Goal: Communication & Community: Answer question/provide support

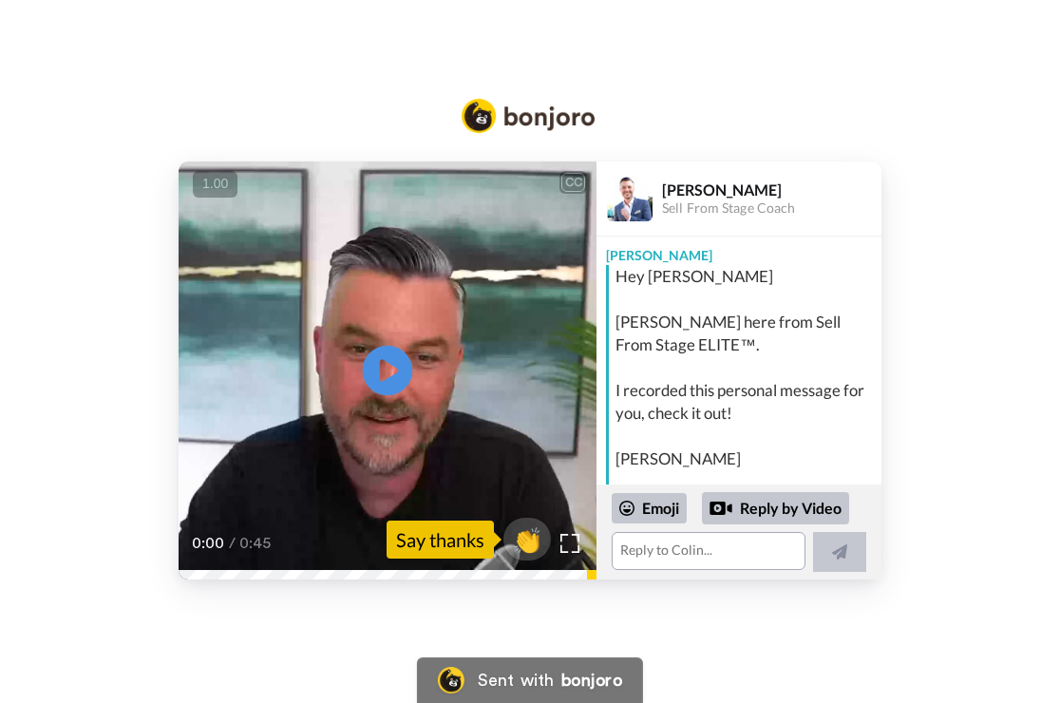
click at [380, 374] on icon "Play/Pause" at bounding box center [388, 371] width 50 height 90
click at [764, 504] on div "Reply by Video" at bounding box center [775, 508] width 147 height 32
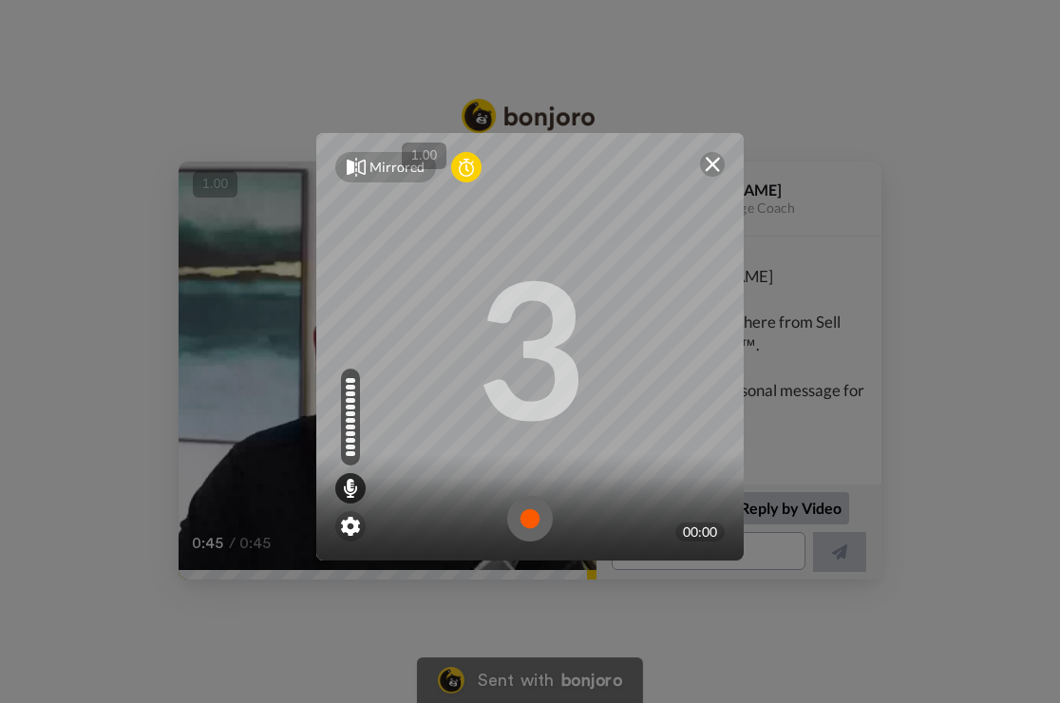
click at [528, 520] on img at bounding box center [530, 519] width 46 height 46
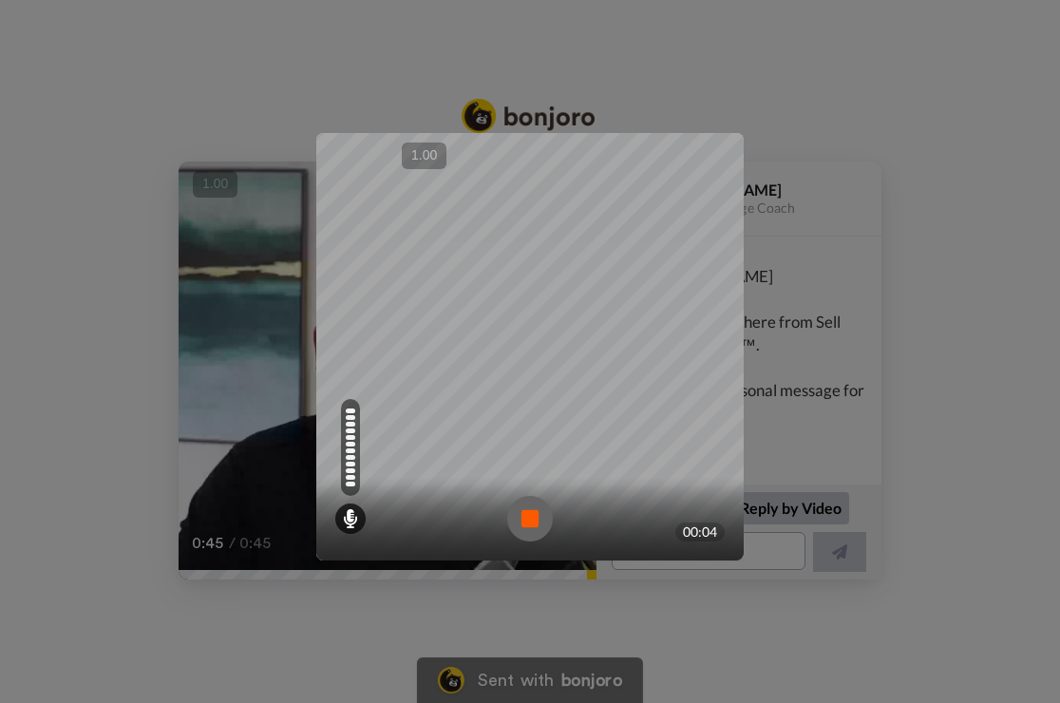
click at [533, 525] on img at bounding box center [530, 519] width 46 height 46
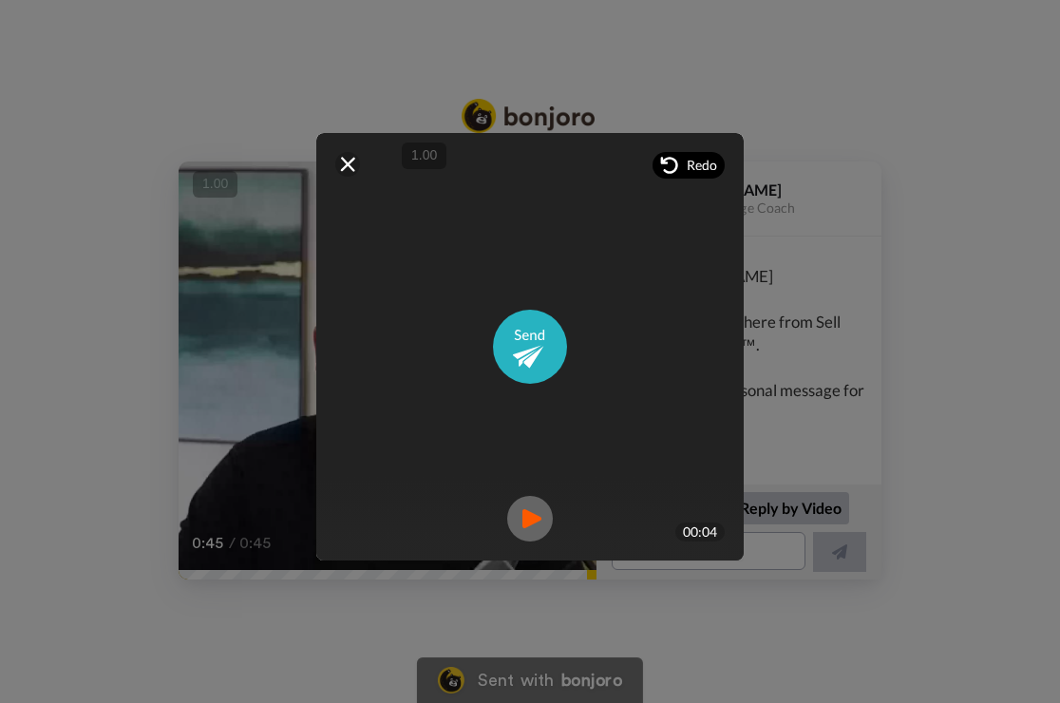
click at [692, 165] on span "Redo" at bounding box center [701, 165] width 30 height 19
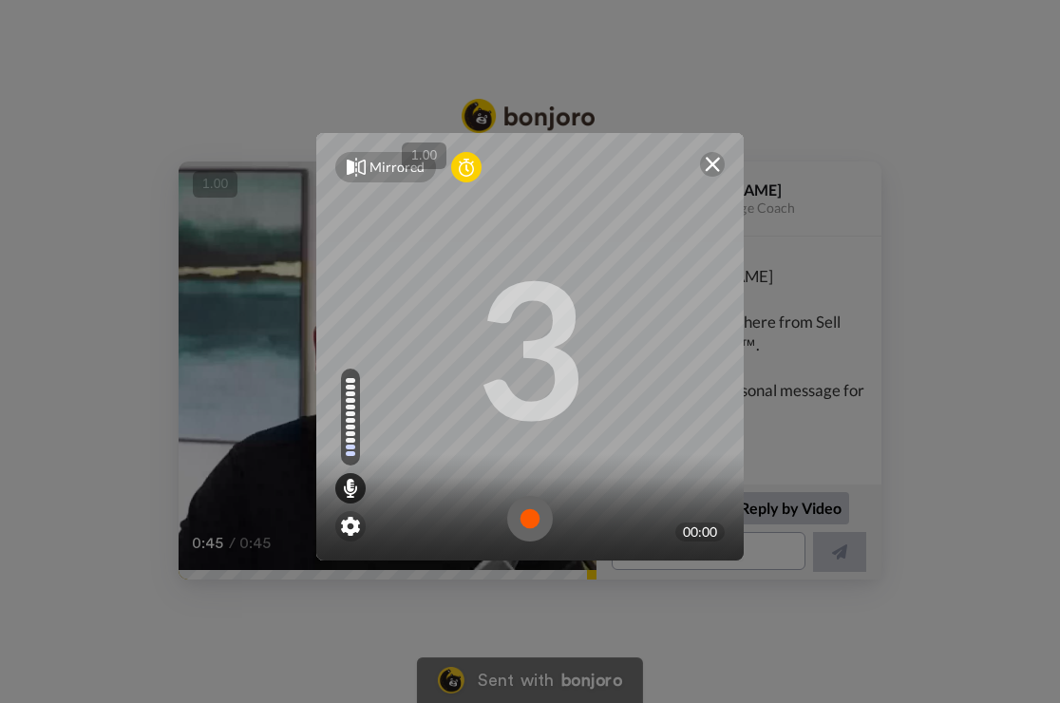
click at [529, 512] on img at bounding box center [530, 519] width 46 height 46
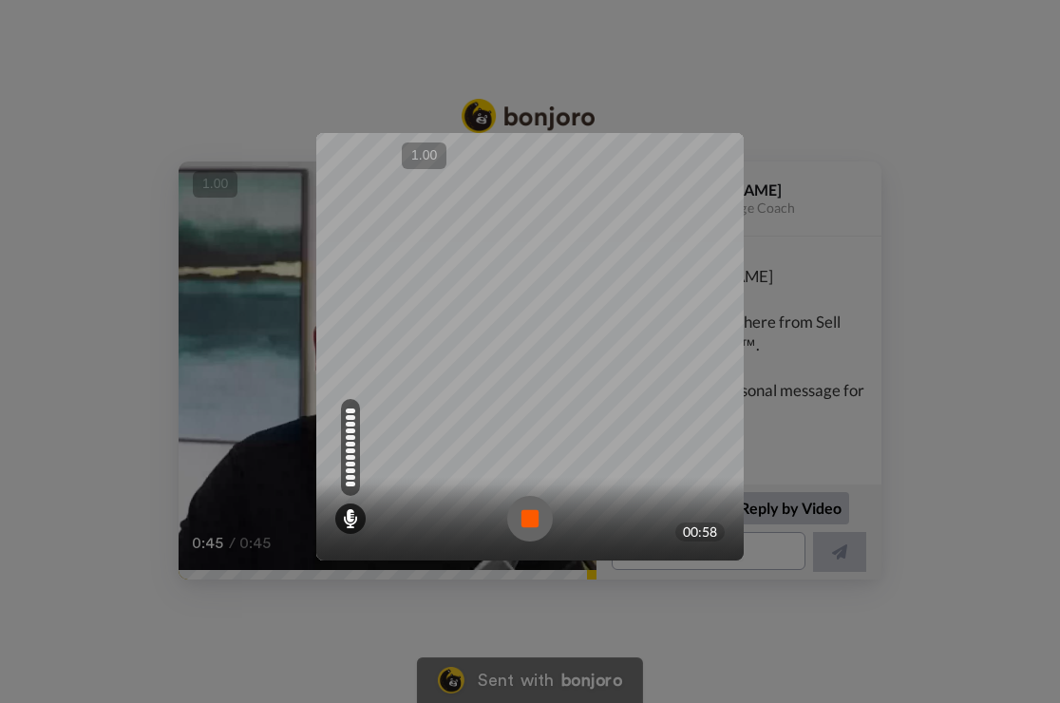
click at [525, 501] on img at bounding box center [530, 519] width 46 height 46
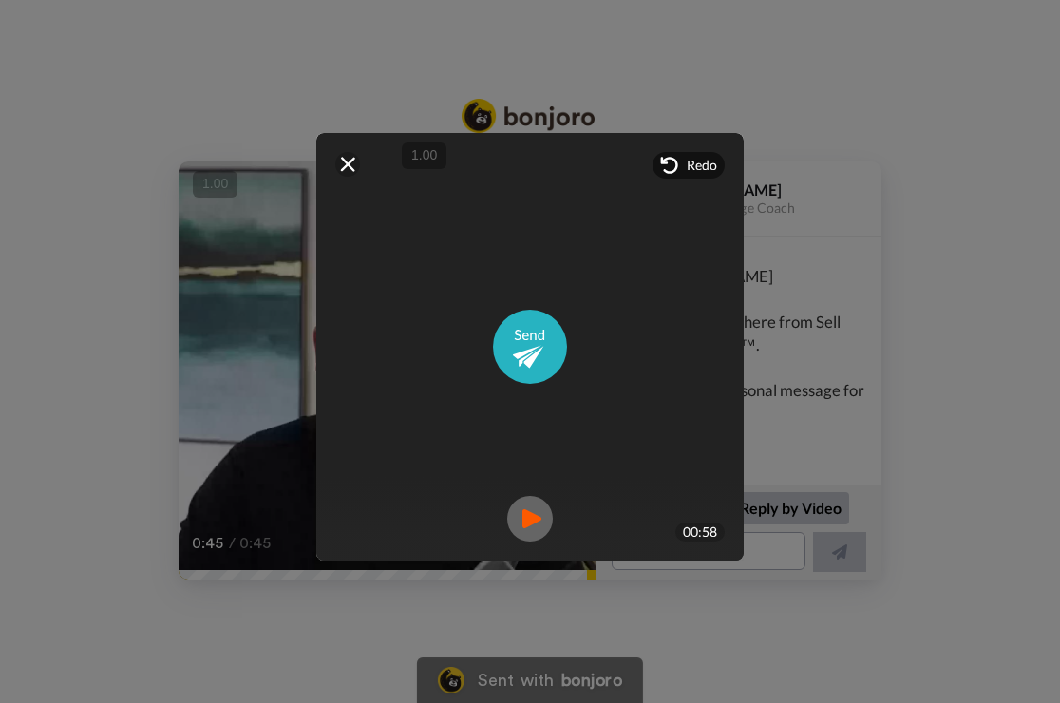
click at [563, 412] on video at bounding box center [530, 346] width 855 height 427
click at [526, 517] on img at bounding box center [530, 519] width 46 height 46
click at [520, 350] on img at bounding box center [530, 347] width 74 height 74
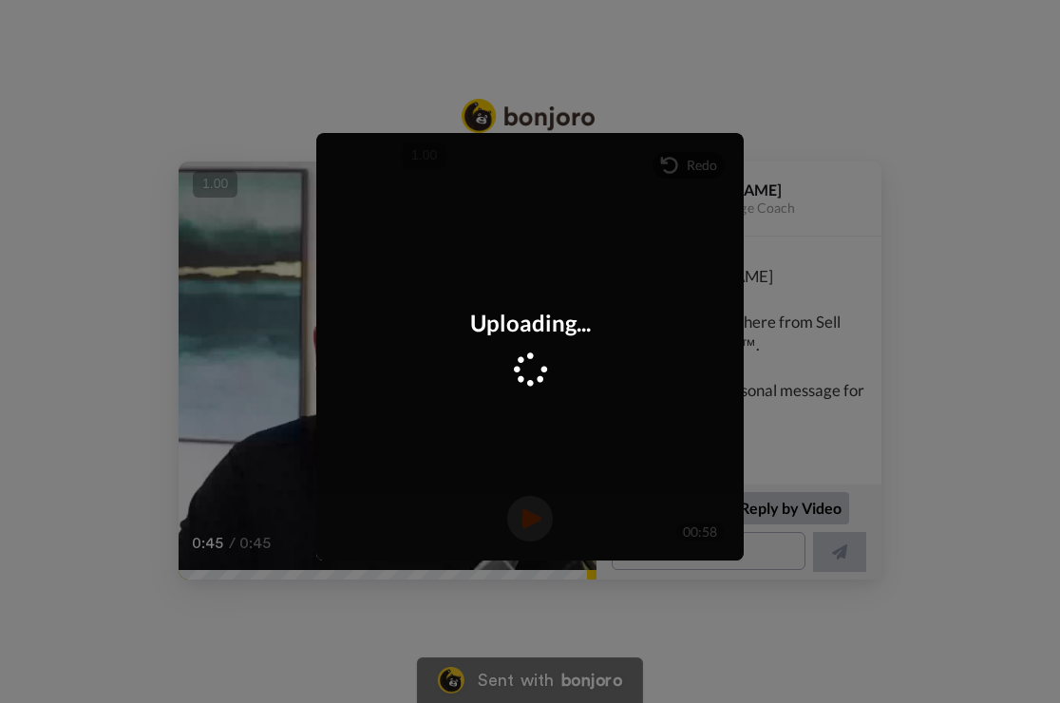
scroll to position [324, 0]
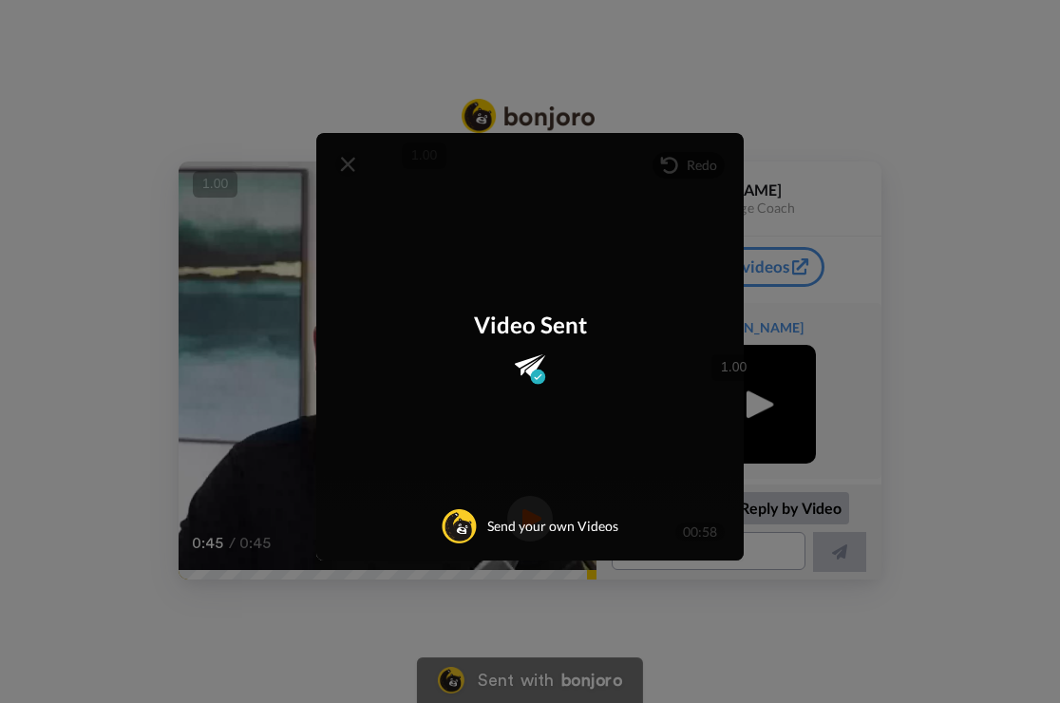
click at [809, 75] on div "Mirrored Redo 3 00:58 Video Sent Send your own Videos" at bounding box center [530, 351] width 1060 height 703
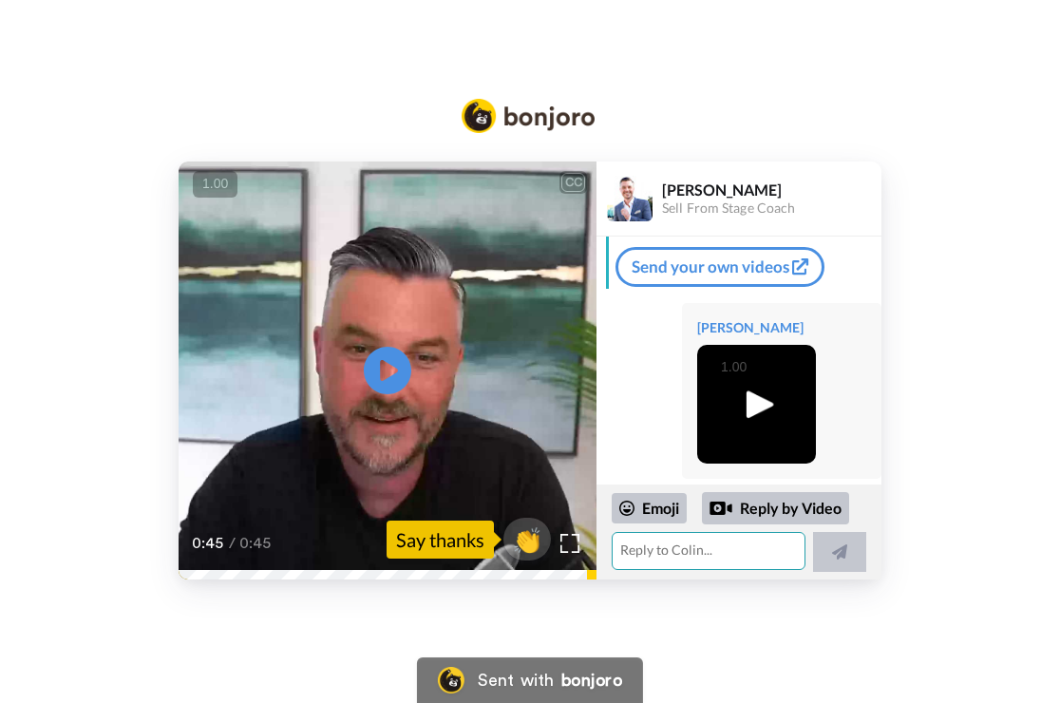
click at [627, 548] on textarea at bounding box center [708, 551] width 194 height 38
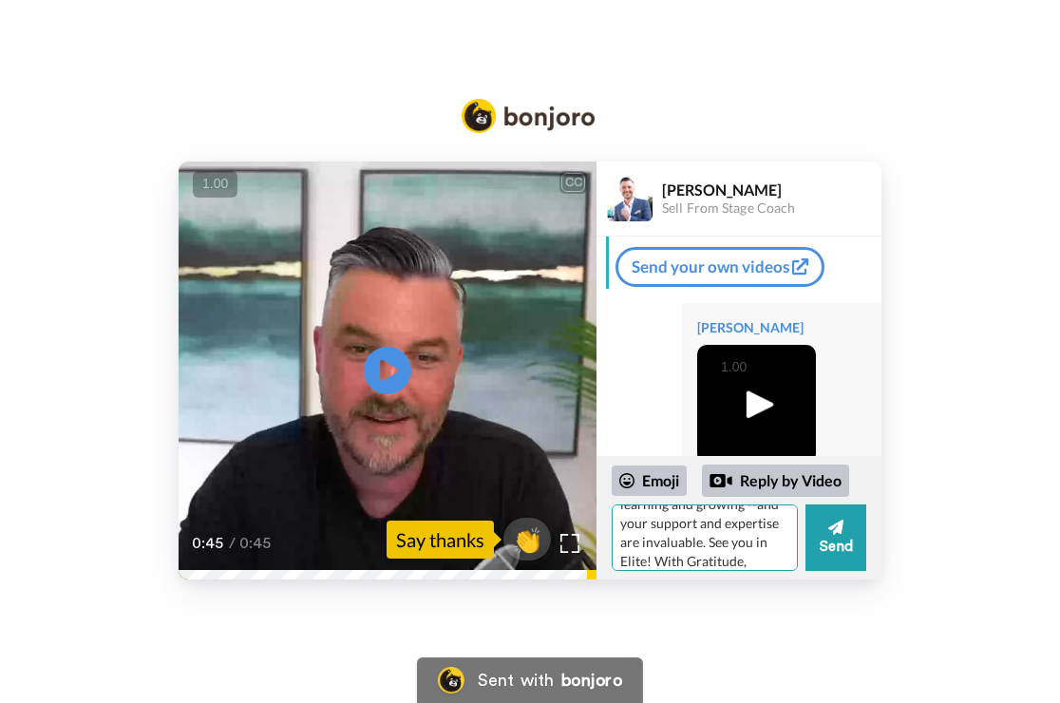
scroll to position [103, 0]
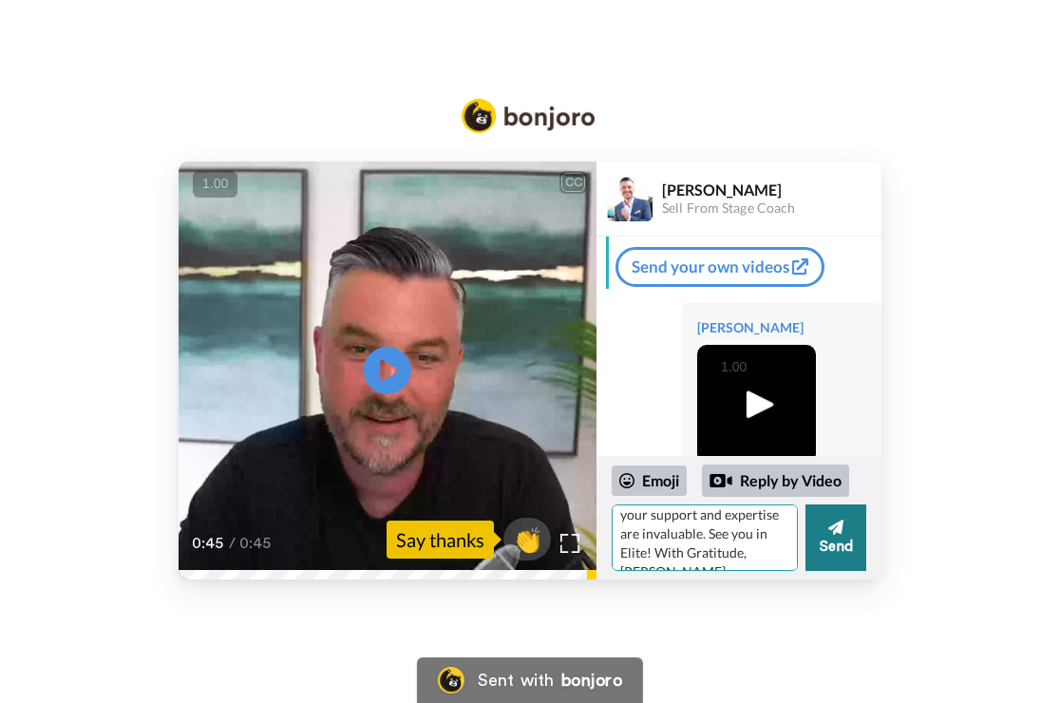
type textarea "Thanks for your inspiring message! Perfect timing! I'm excited to continue lear…"
click at [831, 533] on icon at bounding box center [835, 526] width 15 height 19
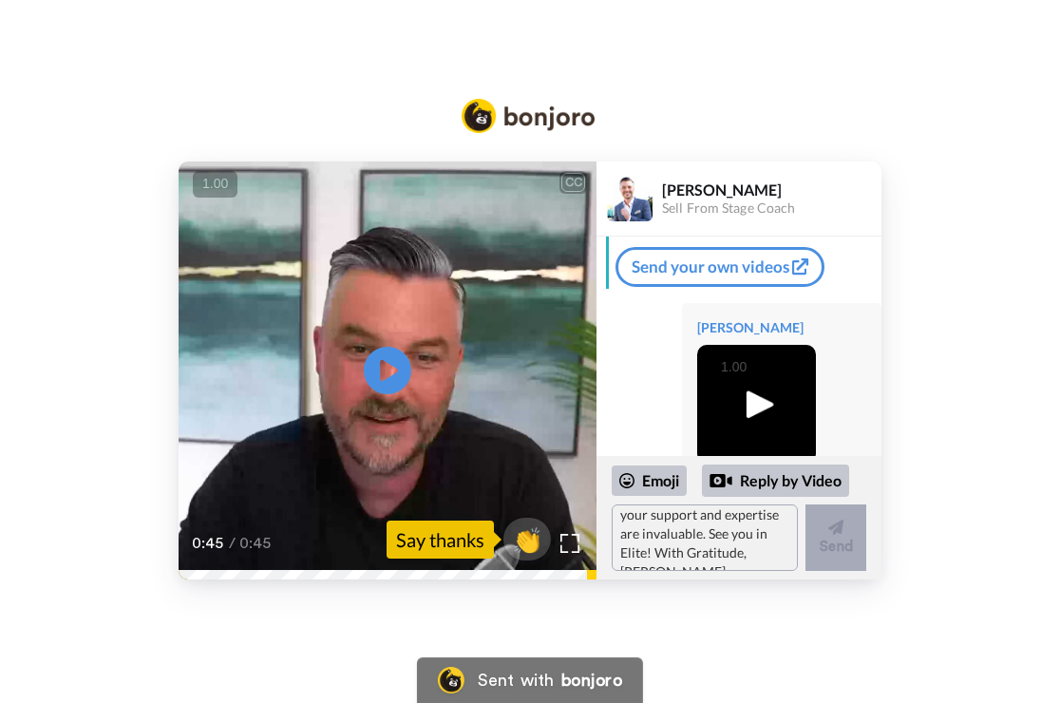
scroll to position [0, 0]
